Goal: Feedback & Contribution: Leave review/rating

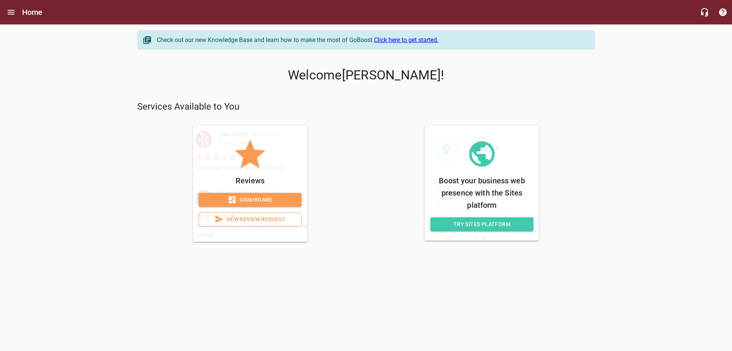
click at [257, 220] on span "New Review Request" at bounding box center [250, 219] width 90 height 10
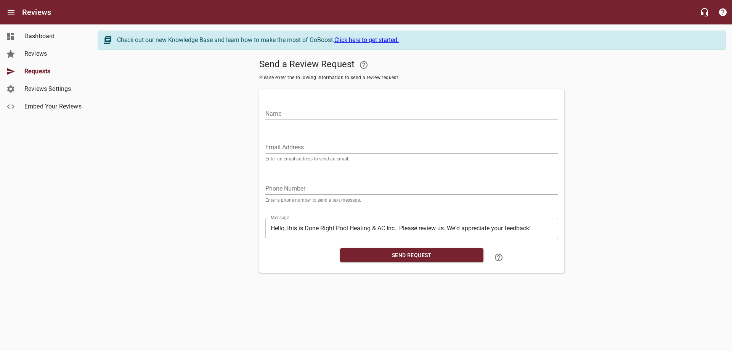
click at [293, 145] on input "Email Address" at bounding box center [411, 147] width 293 height 12
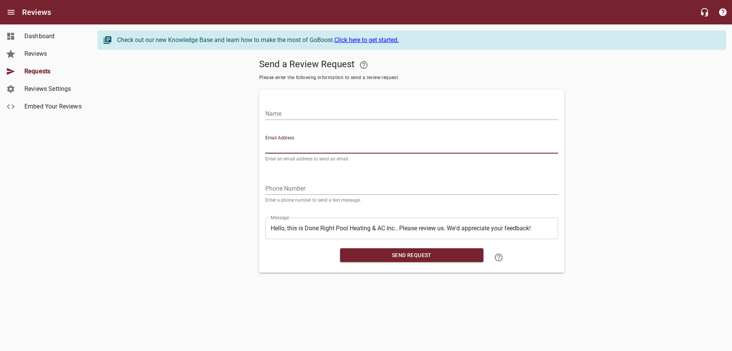
paste input "[PERSON_NAME][EMAIL_ADDRESS][PERSON_NAME][DOMAIN_NAME]"
type input "[PERSON_NAME][EMAIL_ADDRESS][PERSON_NAME][DOMAIN_NAME]"
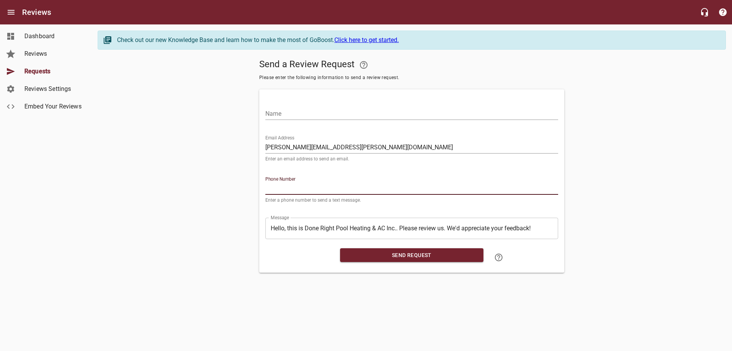
click at [285, 186] on input "tel" at bounding box center [411, 188] width 293 height 12
click at [291, 190] on input "tel" at bounding box center [411, 188] width 293 height 12
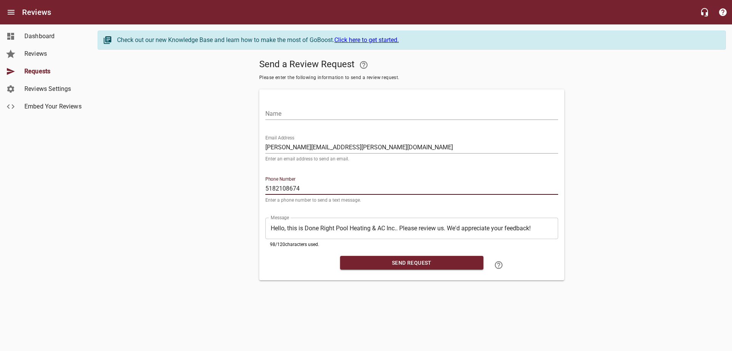
type input "5182108674"
click at [289, 113] on input "Name" at bounding box center [411, 114] width 293 height 12
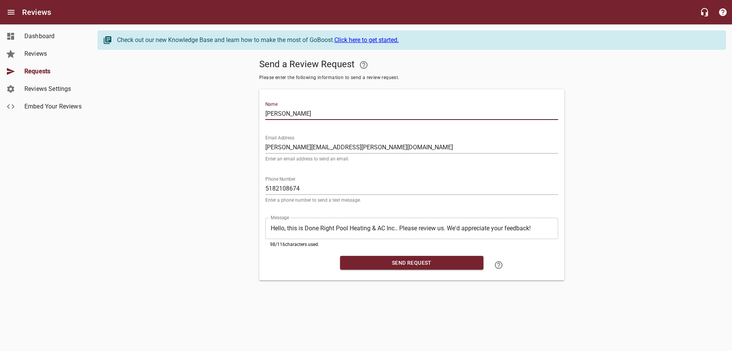
click at [307, 114] on input "[PERSON_NAME]" at bounding box center [411, 114] width 293 height 12
paste input "Shahda"
type input "[PERSON_NAME]"
click at [391, 256] on button "Send Request" at bounding box center [411, 263] width 143 height 14
